Goal: Information Seeking & Learning: Find specific page/section

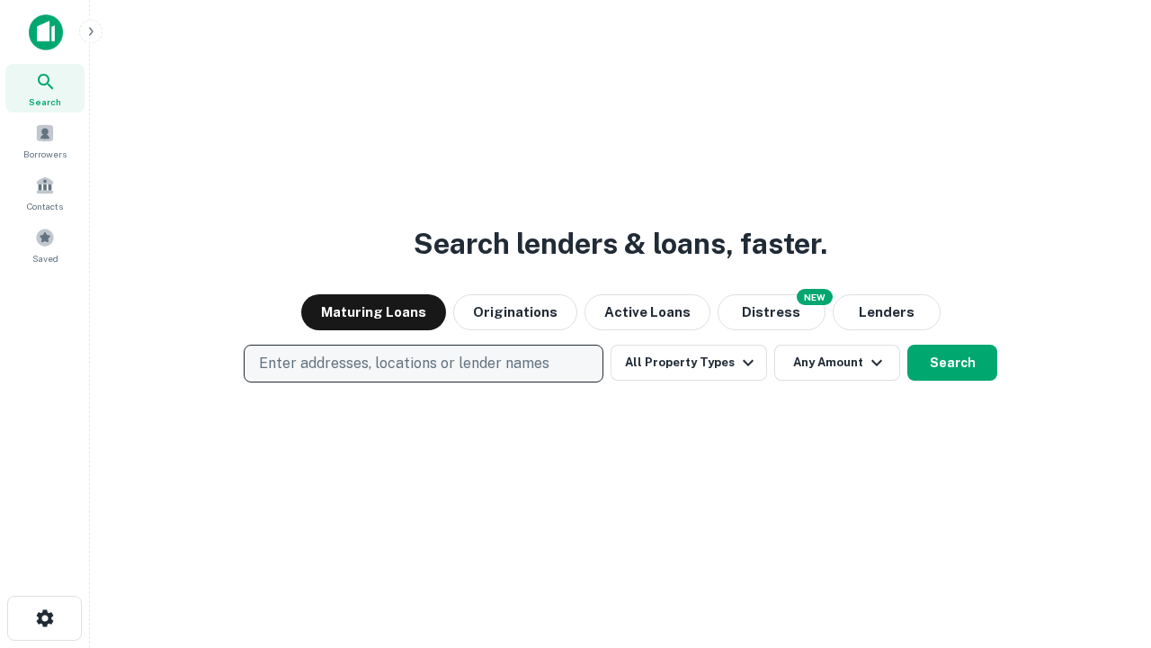
click at [423, 363] on p "Enter addresses, locations or lender names" at bounding box center [404, 364] width 291 height 22
type input "**********"
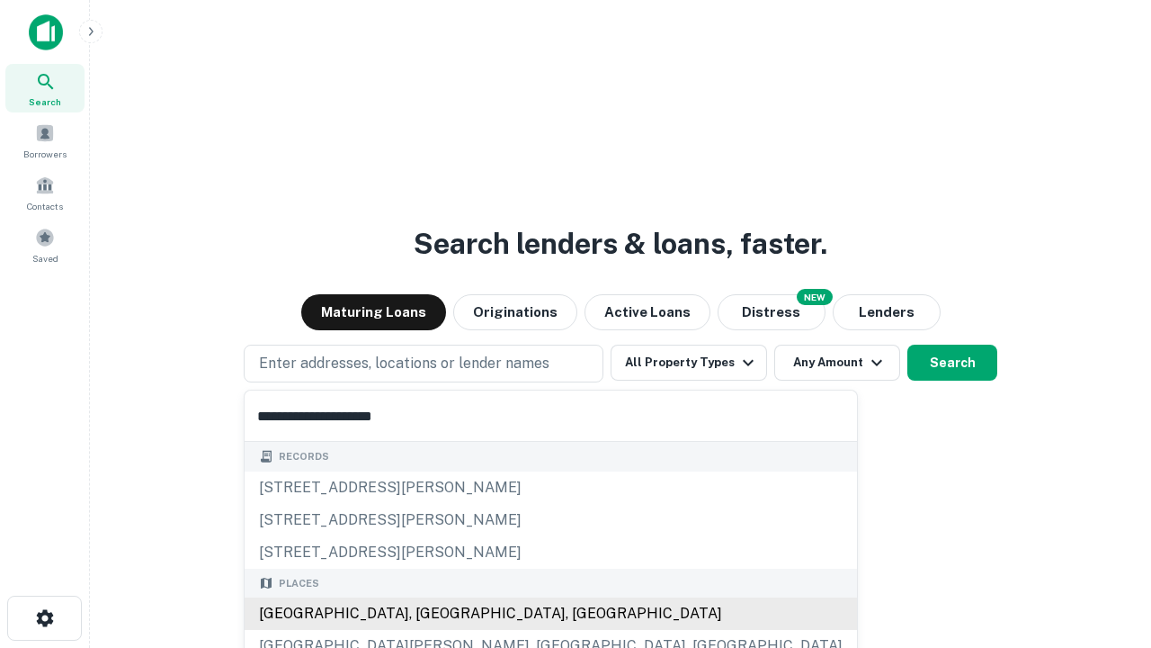
click at [430, 614] on div "Santa Monica, CA, USA" at bounding box center [551, 613] width 613 height 32
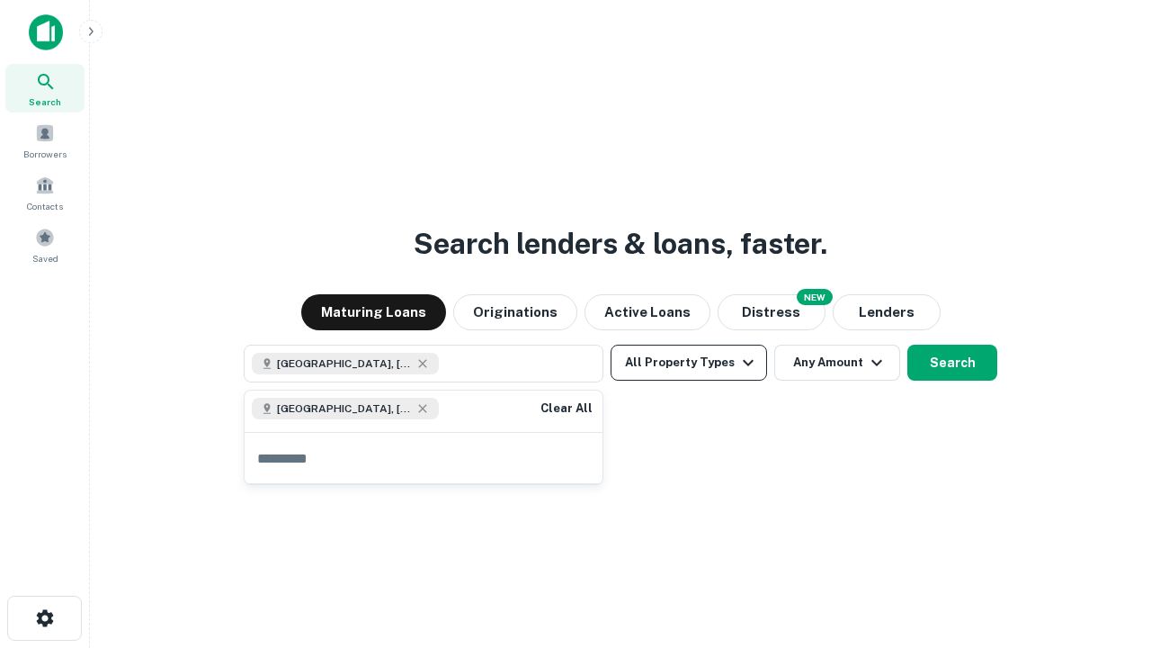
click at [689, 363] on button "All Property Types" at bounding box center [689, 363] width 157 height 36
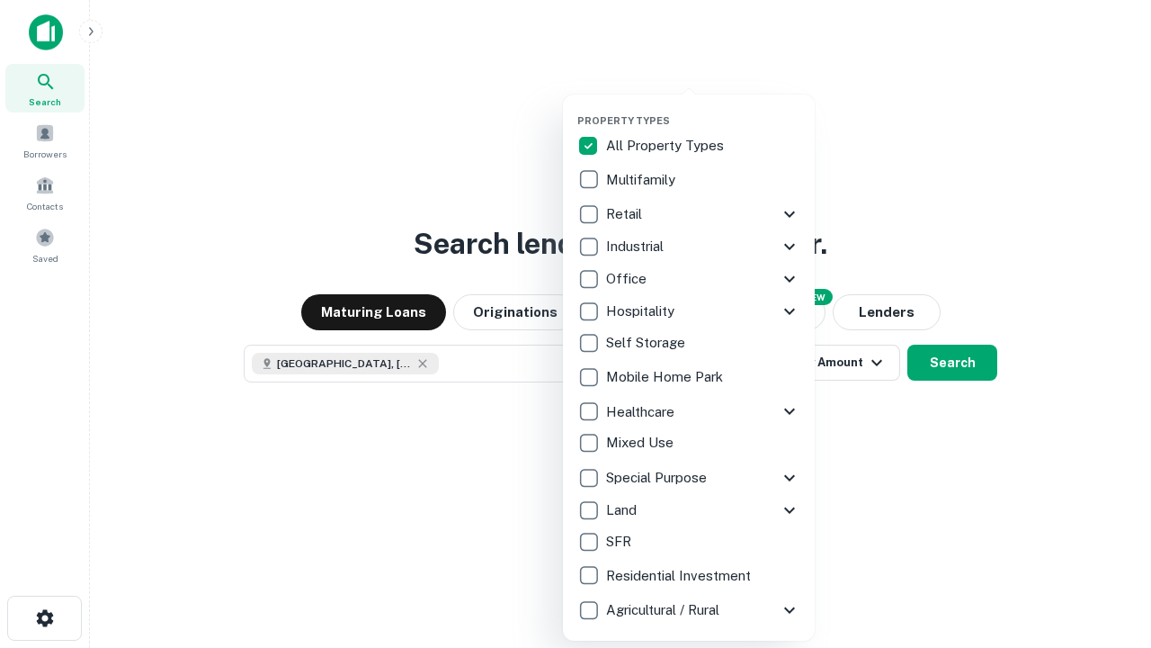
click at [703, 109] on button "button" at bounding box center [704, 109] width 252 height 1
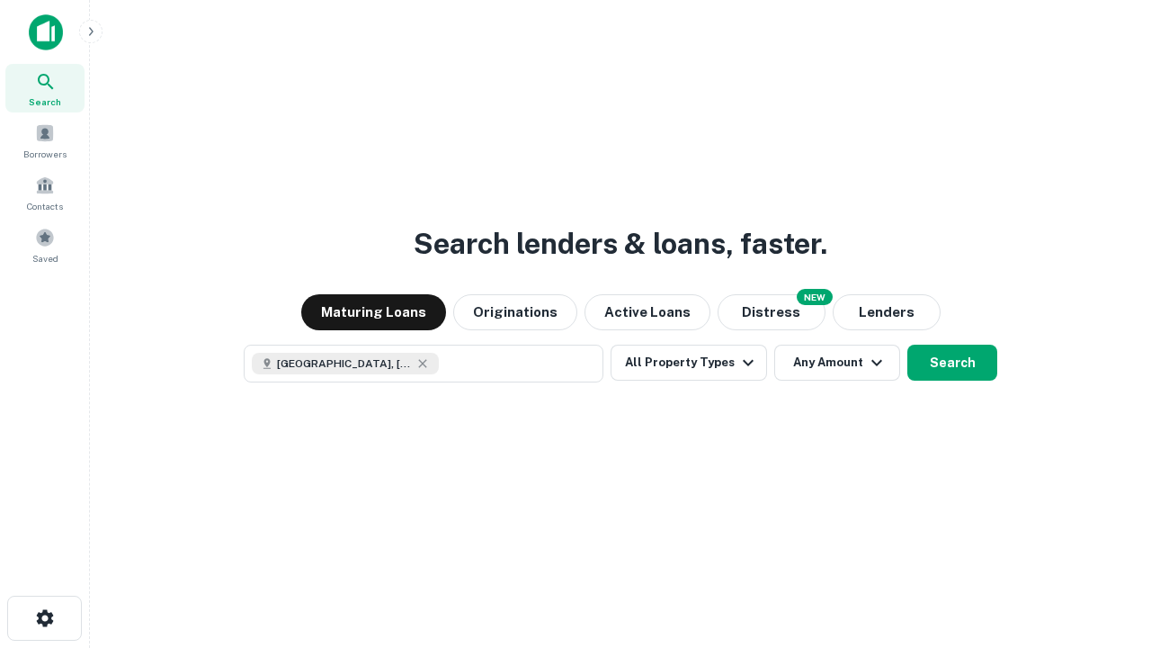
scroll to position [29, 0]
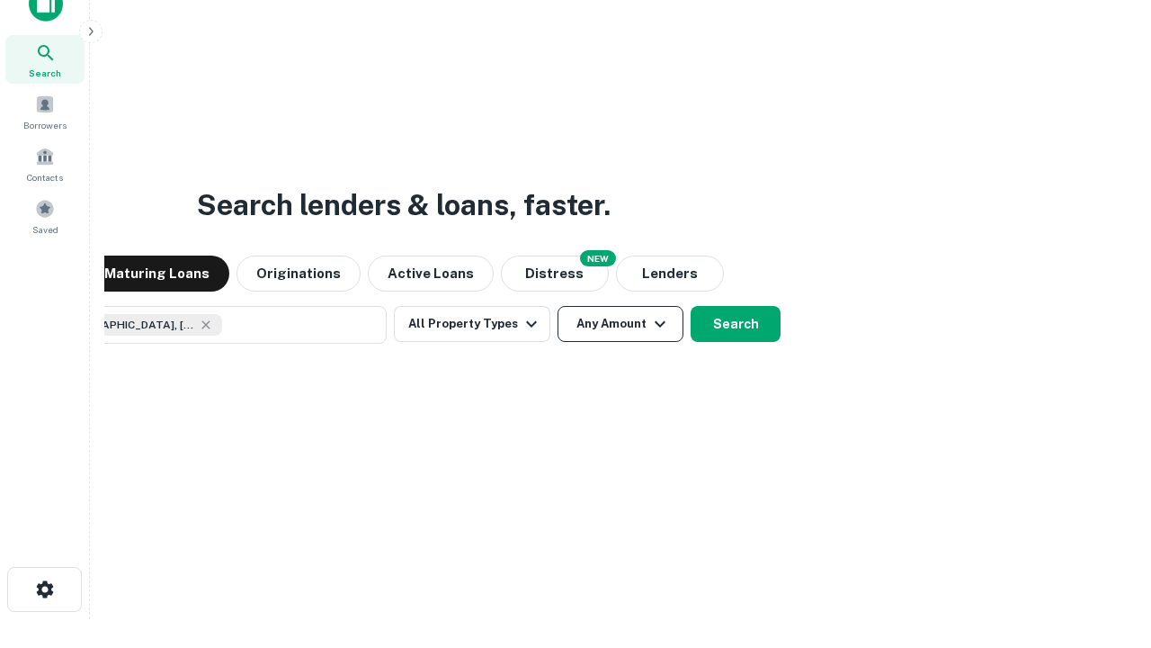
click at [558, 306] on button "Any Amount" at bounding box center [621, 324] width 126 height 36
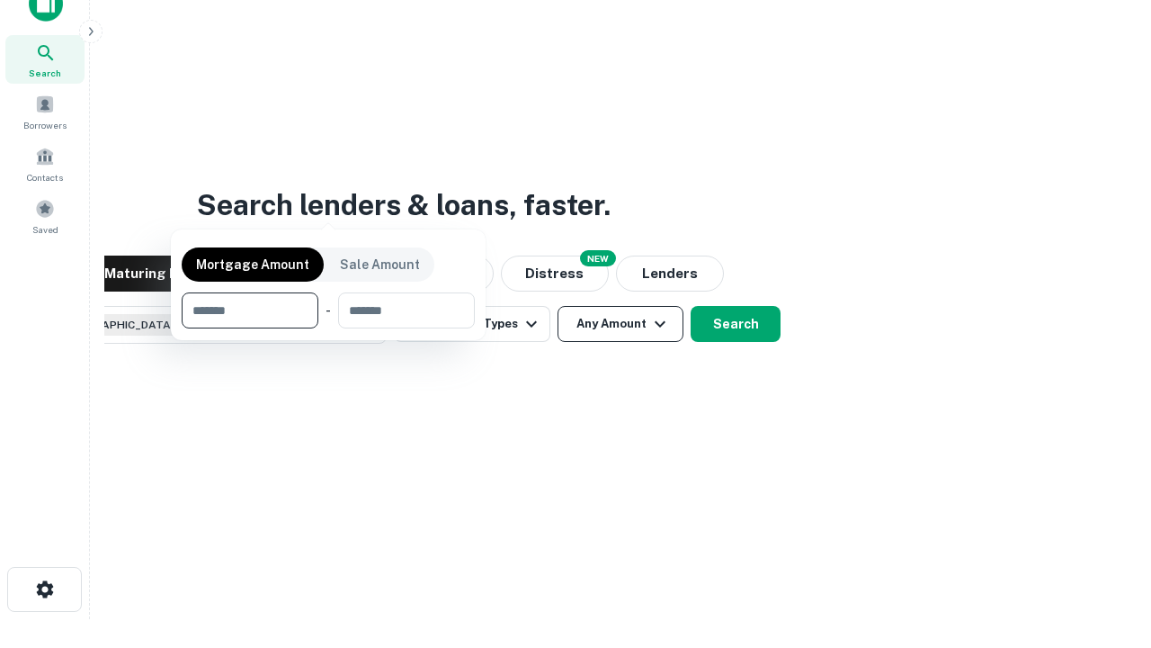
scroll to position [130, 509]
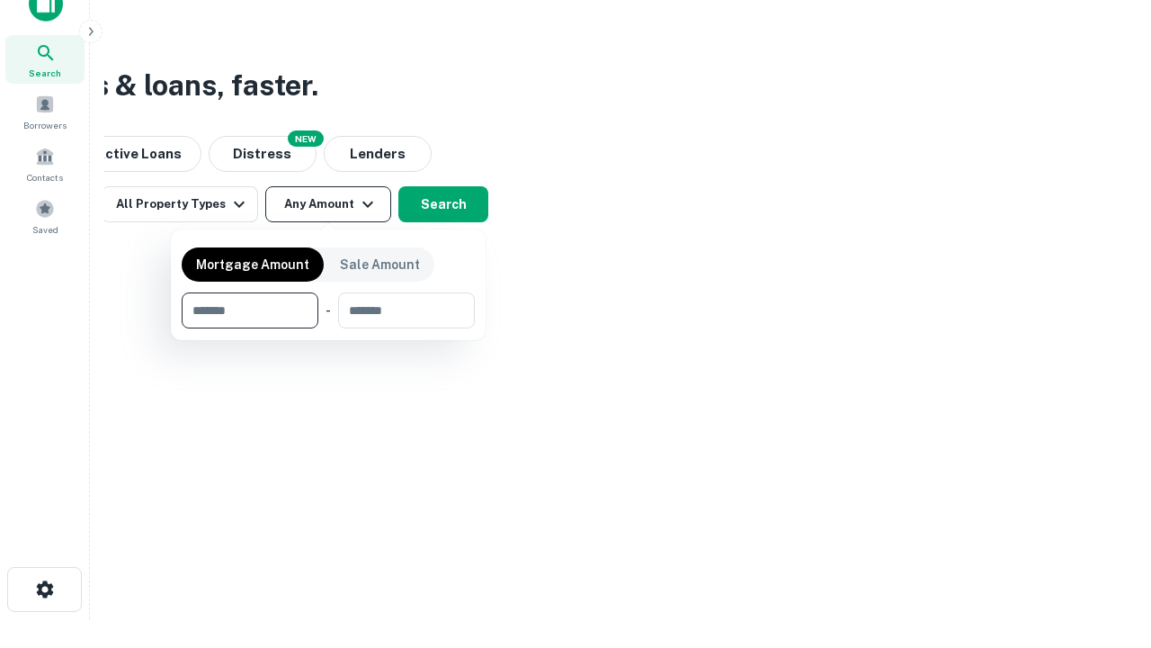
type input "*******"
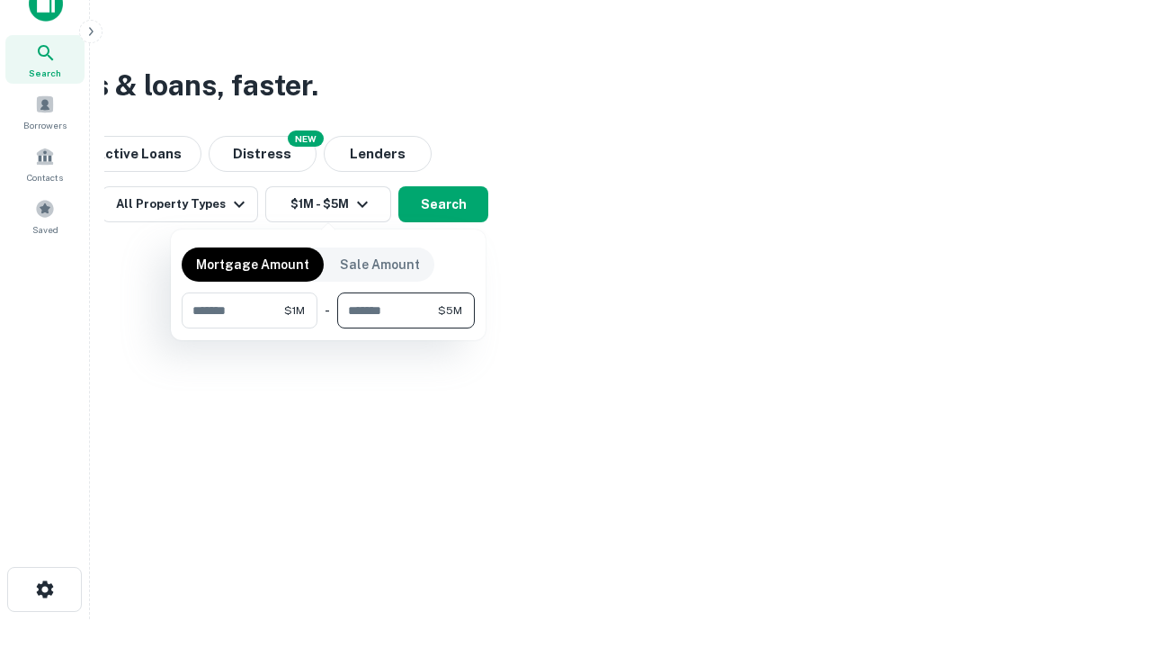
type input "*******"
click at [328, 328] on button "button" at bounding box center [328, 328] width 293 height 1
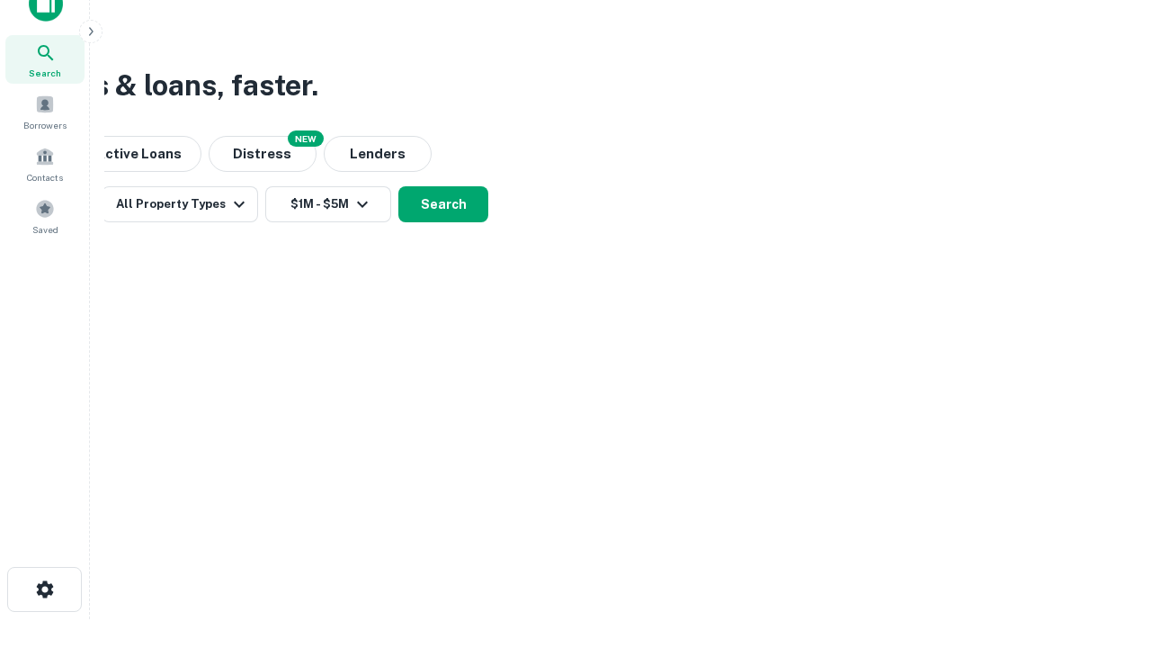
scroll to position [29, 0]
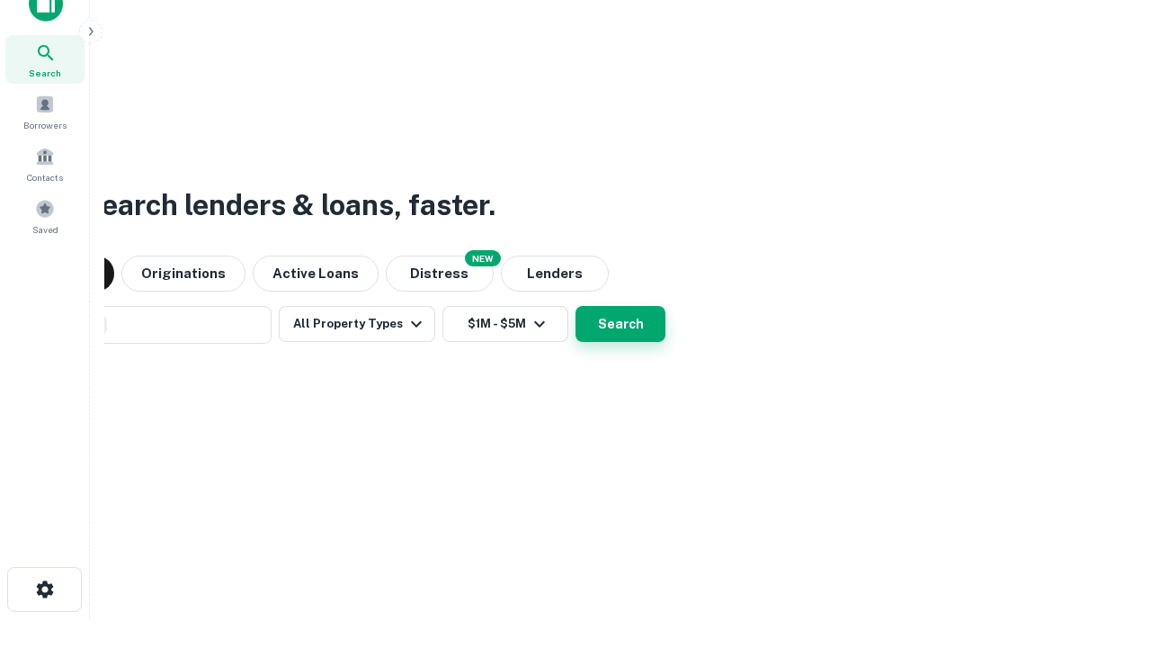
click at [576, 306] on button "Search" at bounding box center [621, 324] width 90 height 36
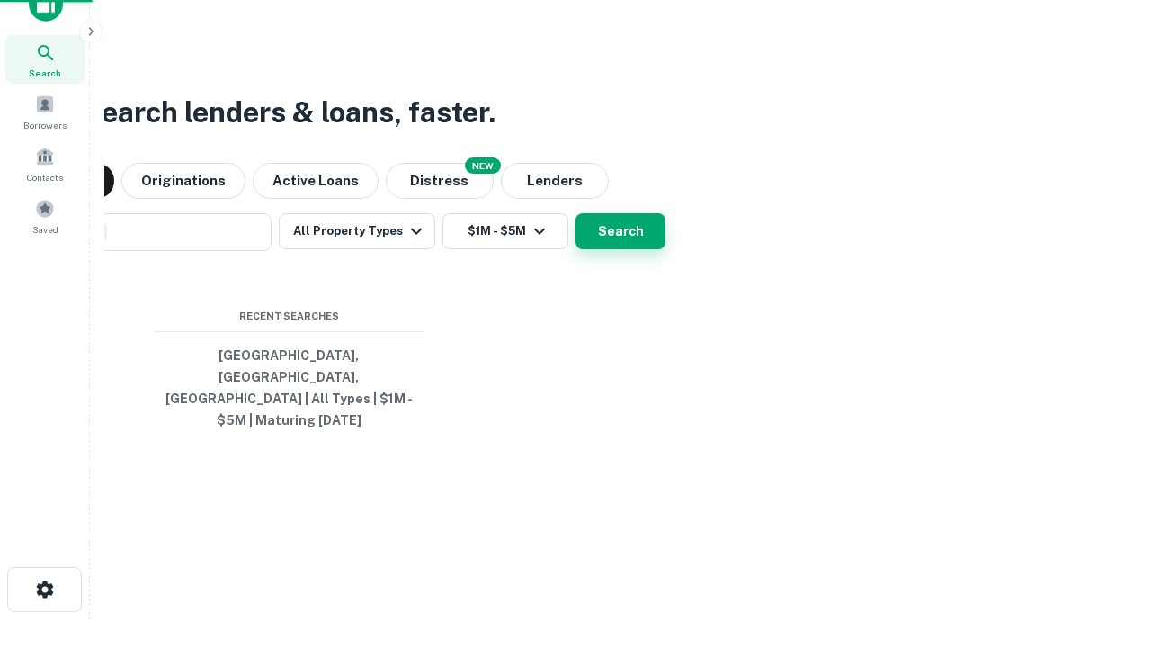
scroll to position [58, 509]
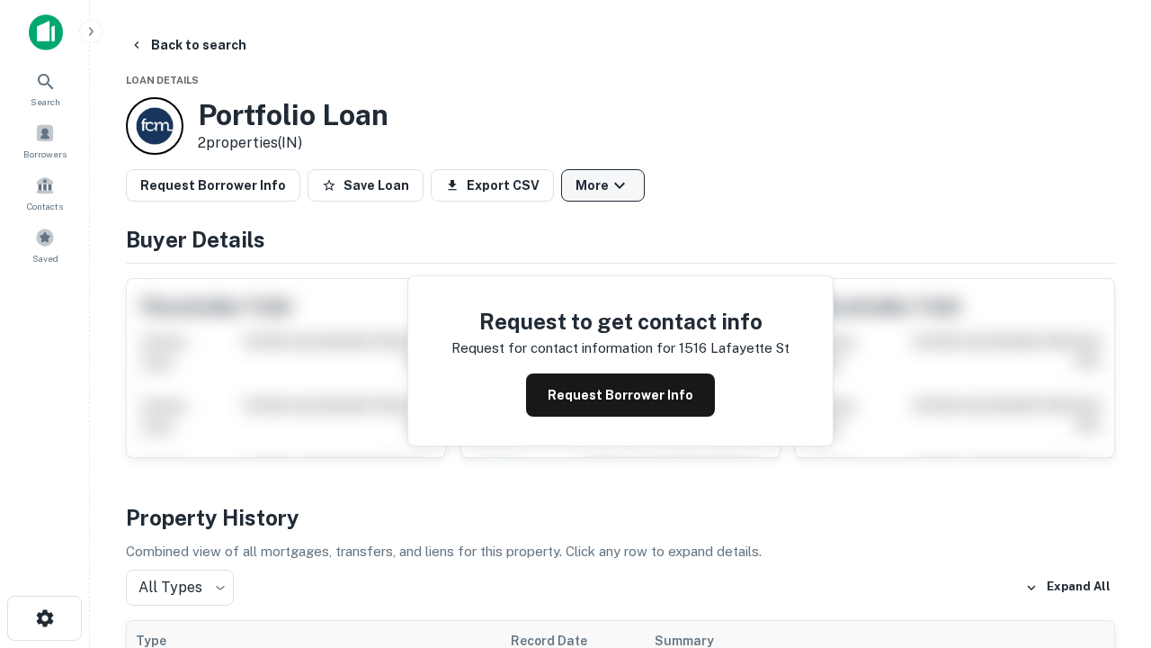
click at [603, 185] on button "More" at bounding box center [603, 185] width 84 height 32
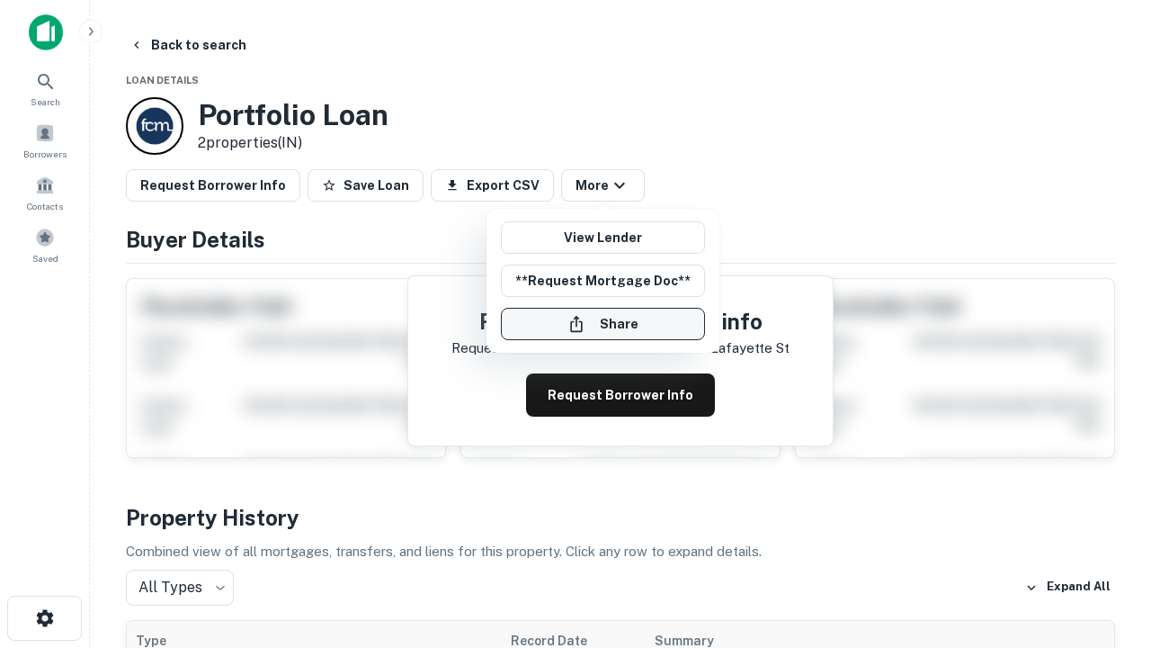
click at [603, 324] on button "Share" at bounding box center [603, 324] width 204 height 32
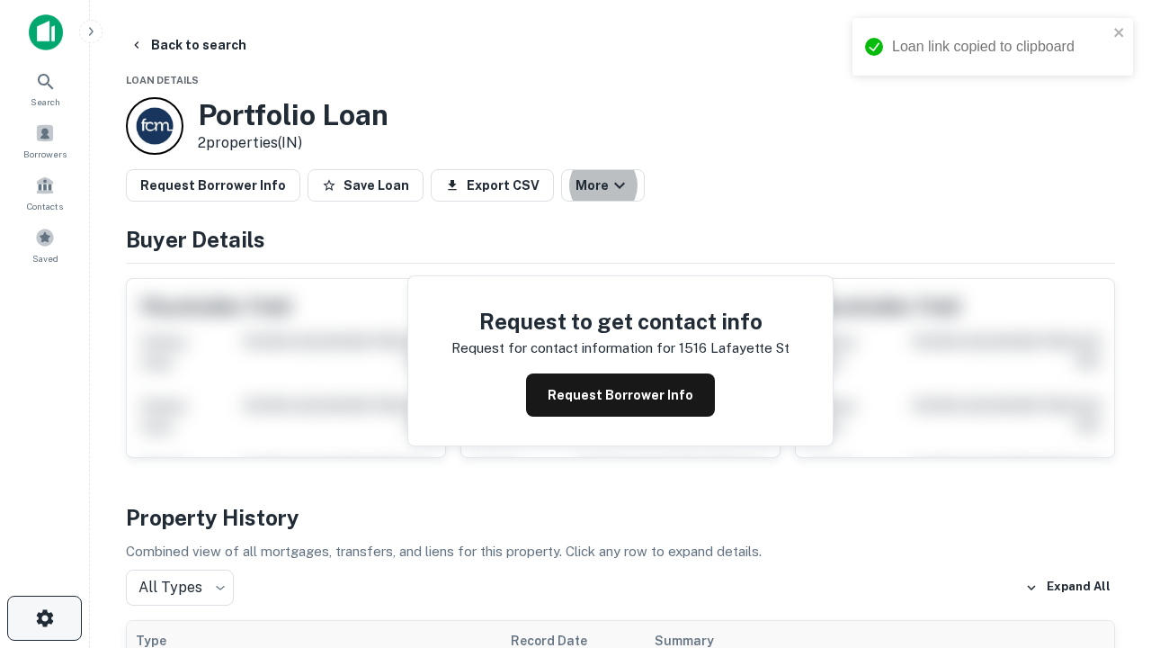
click at [44, 618] on icon "button" at bounding box center [45, 618] width 22 height 22
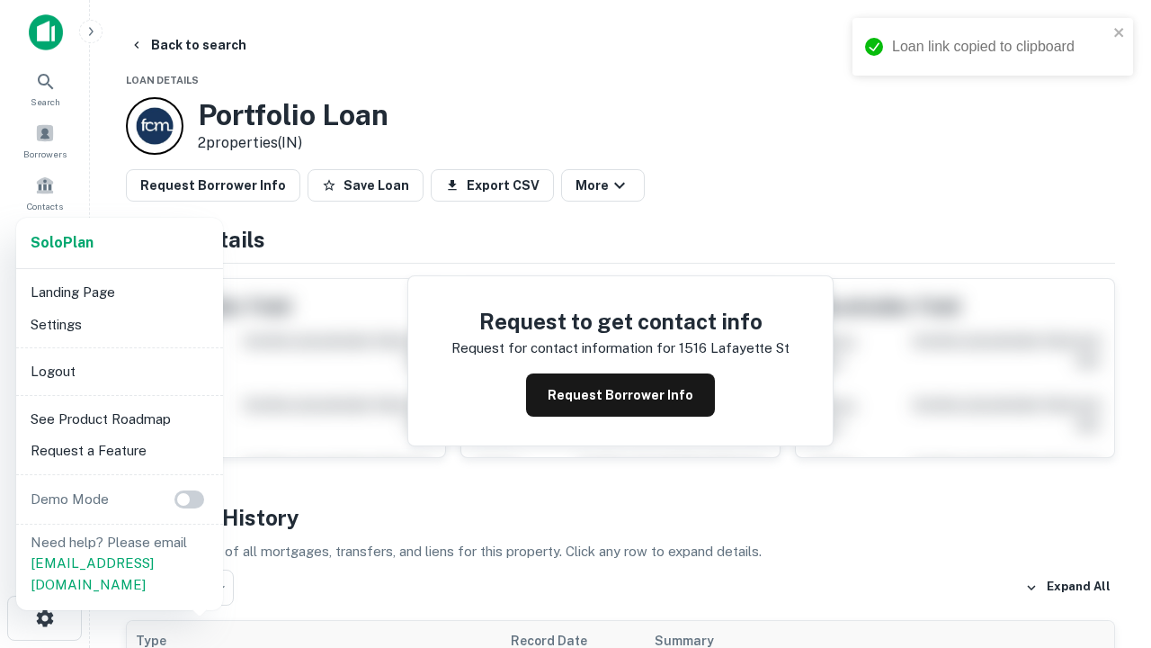
click at [119, 371] on li "Logout" at bounding box center [119, 371] width 193 height 32
